Goal: Task Accomplishment & Management: Complete application form

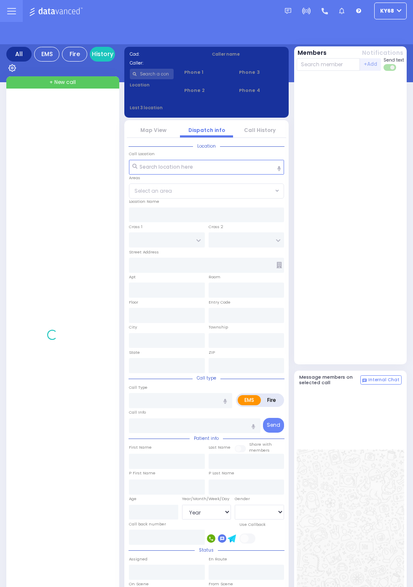
select select "Year"
select select "[DEMOGRAPHIC_DATA]"
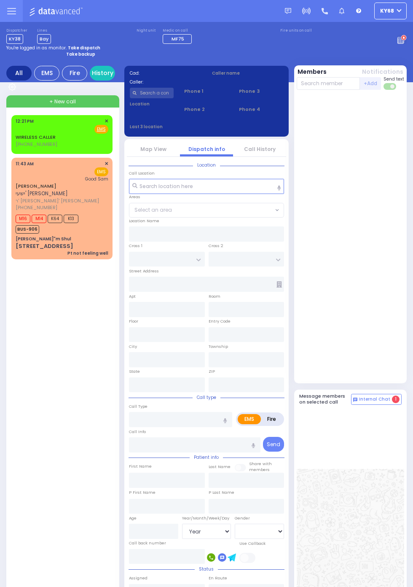
click at [16, 203] on span "ר' [PERSON_NAME]' [PERSON_NAME]" at bounding box center [61, 200] width 90 height 7
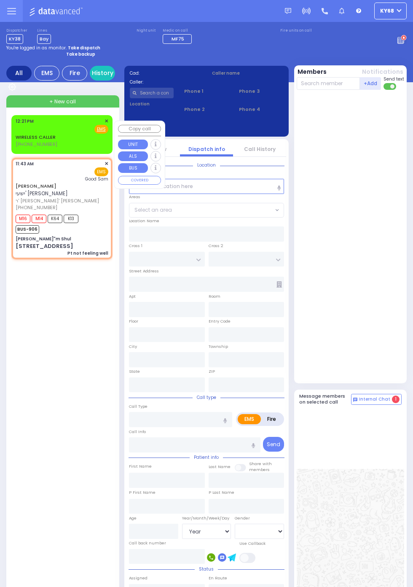
click at [386, 311] on div at bounding box center [351, 238] width 108 height 290
select select
type input "Pt not feeling well"
radio input "true"
type input "YESHAYA JACOB"
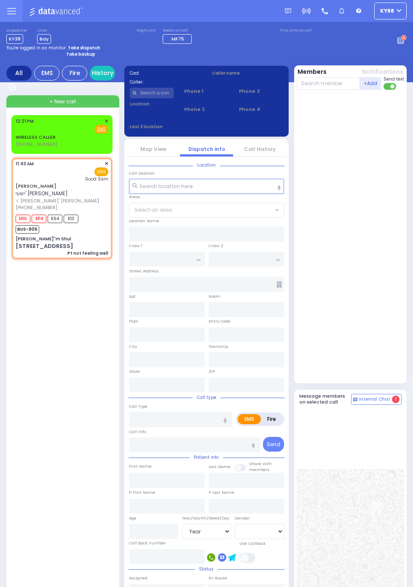
type input "STAUBER"
type input "88"
select select "Year"
select select "[DEMOGRAPHIC_DATA]"
type input "11:43"
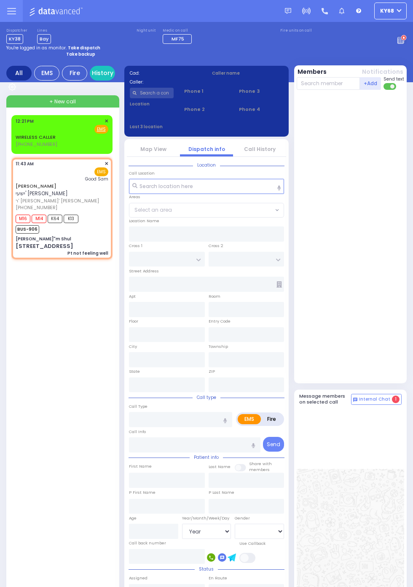
type input "11:45"
type input "Good Samaritan Hospital"
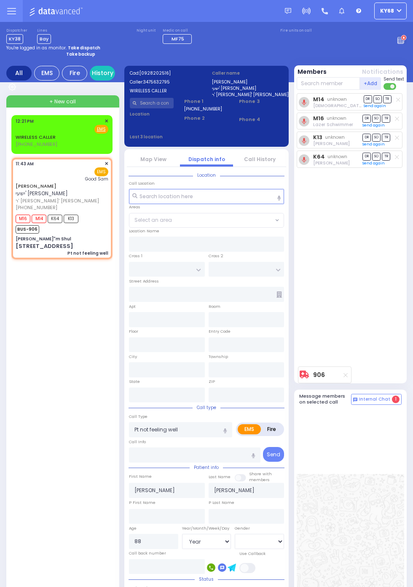
type input "Tosh Bh"m Shul"
type input "HAYES COURT"
type input "ORSHAVA COURT"
type input "34 Satmar drive"
type input "Kiryas Joel"
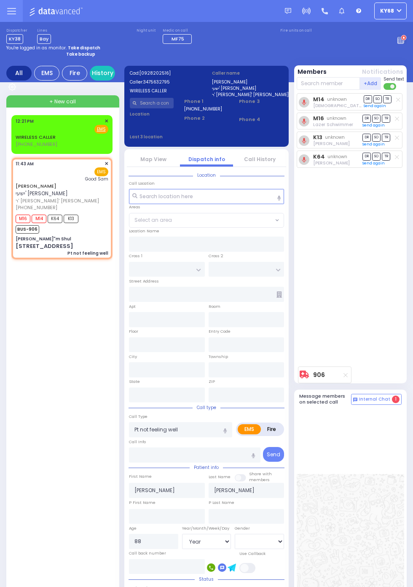
type input "New York"
type input "10950"
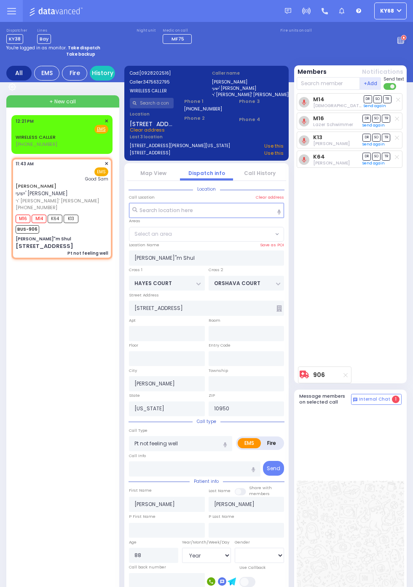
select select "SECTION 3"
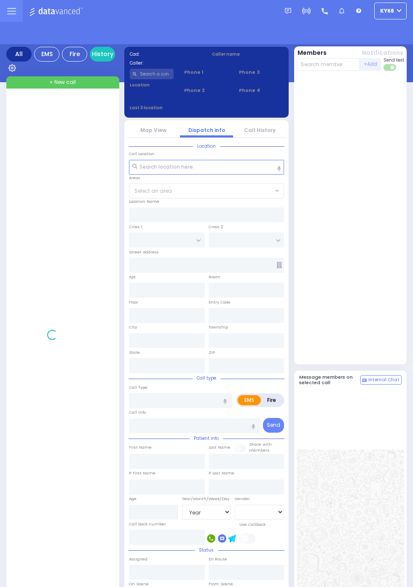
select select "Year"
select select "[DEMOGRAPHIC_DATA]"
select select "Year"
select select "[DEMOGRAPHIC_DATA]"
select select "Year"
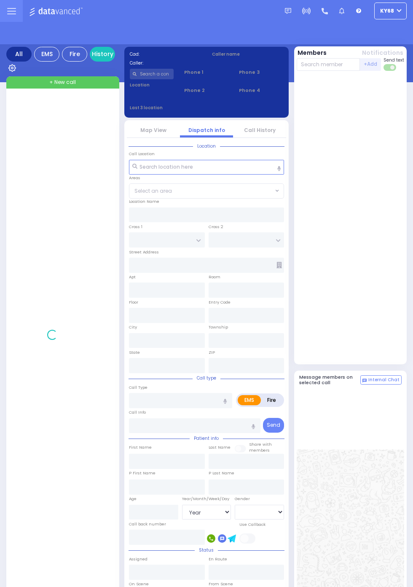
select select "[DEMOGRAPHIC_DATA]"
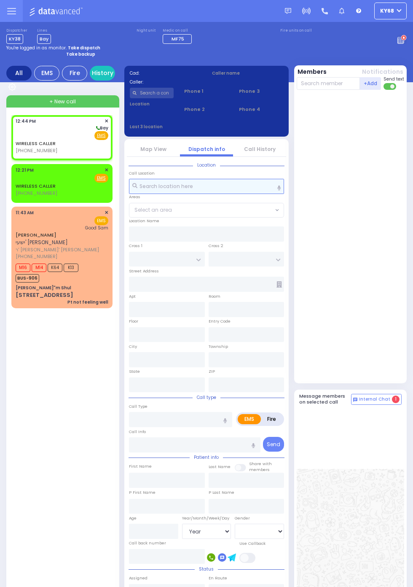
select select
radio input "true"
select select
type input "12:44"
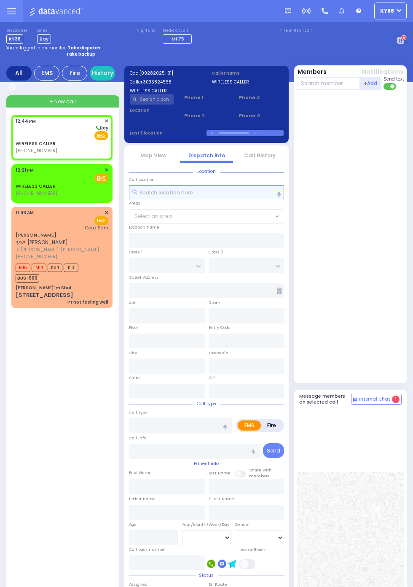
select select
radio input "true"
select select
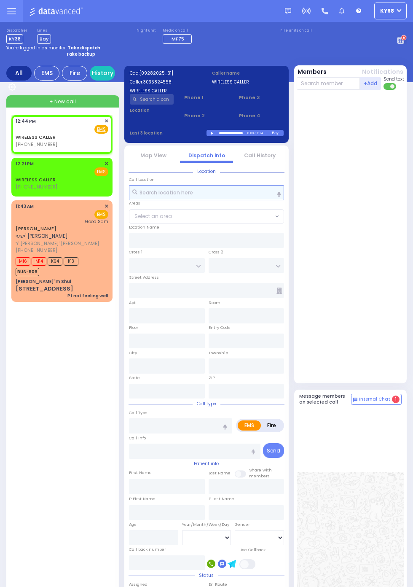
select select
radio input "true"
select select
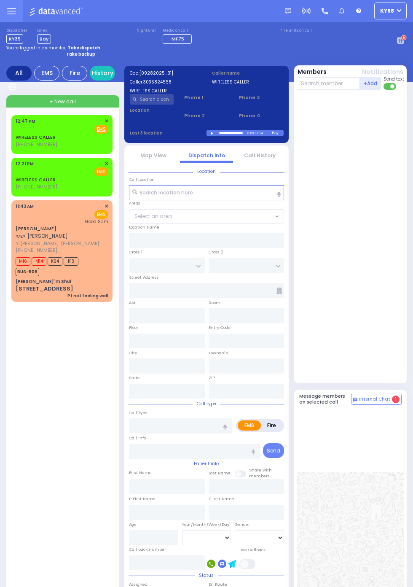
click at [16, 140] on link "WIRELESS CALLER" at bounding box center [36, 137] width 40 height 7
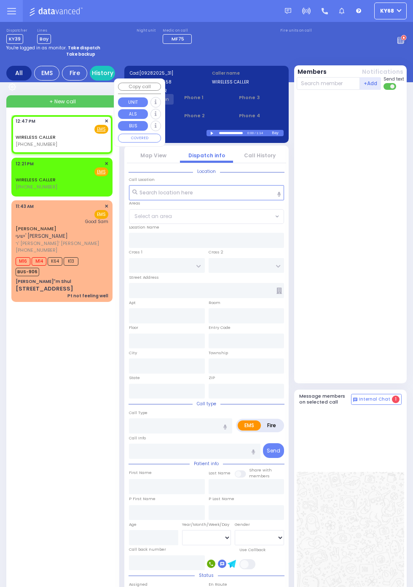
select select
radio input "true"
select select
type input "12:47"
click at [372, 215] on div at bounding box center [352, 236] width 110 height 286
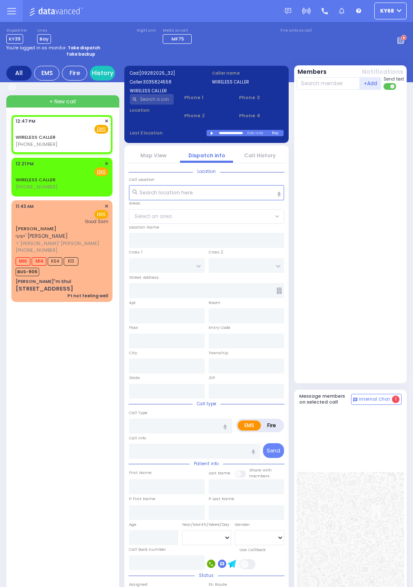
click at [267, 157] on link "Call History" at bounding box center [260, 155] width 32 height 7
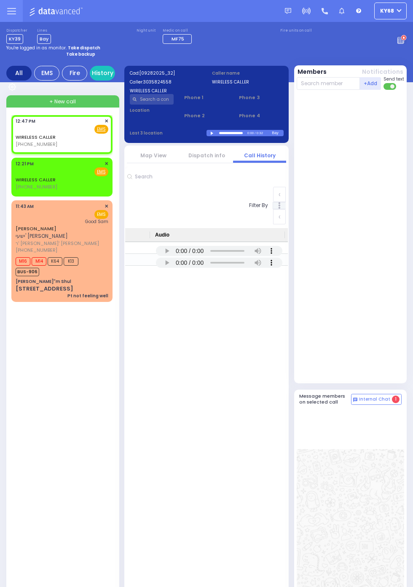
scroll to position [0, 687]
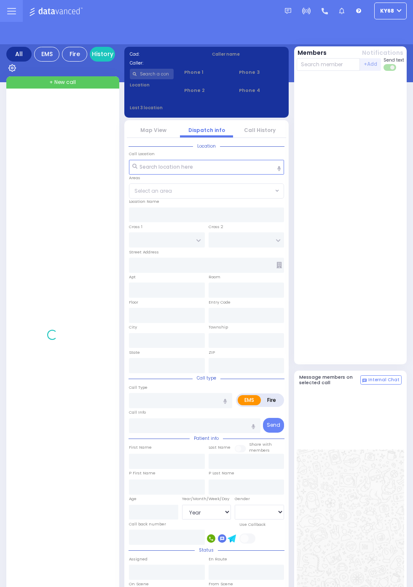
select select "Year"
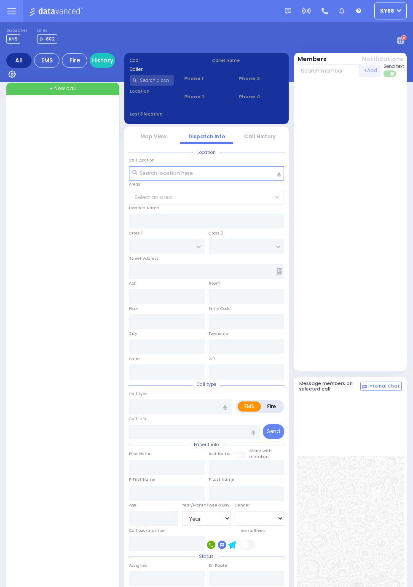
select select "Year"
